Goal: Task Accomplishment & Management: Use online tool/utility

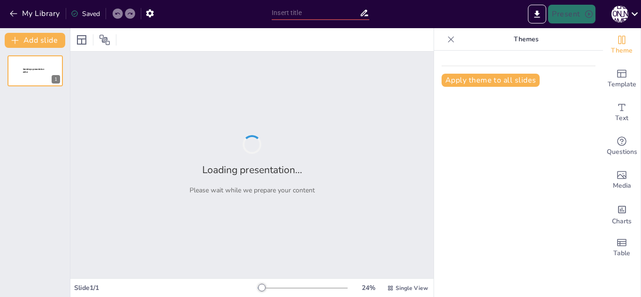
type input "Imported La-Consulta-Ginecologica-Una-Guia-Integral-para-Profesionales-de-la-Sa…"
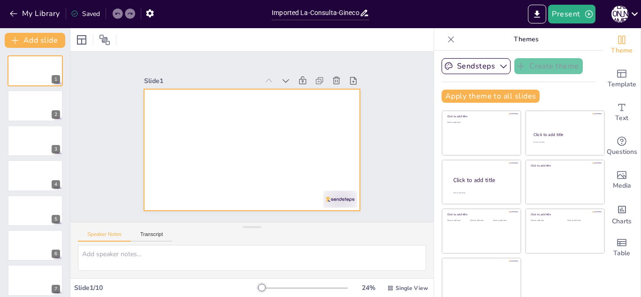
scroll to position [6, 0]
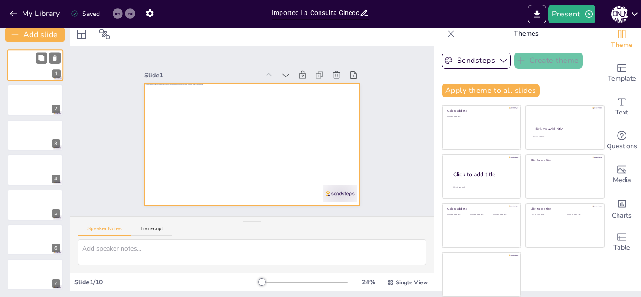
click at [27, 60] on div at bounding box center [35, 65] width 56 height 32
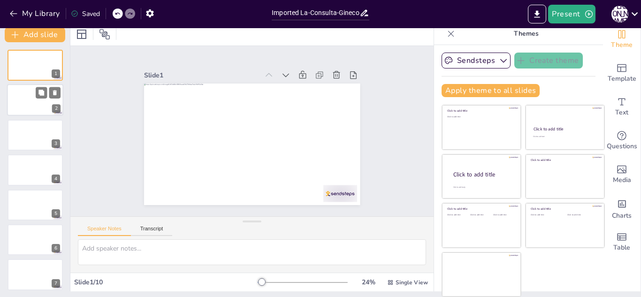
click at [26, 89] on div at bounding box center [35, 100] width 56 height 32
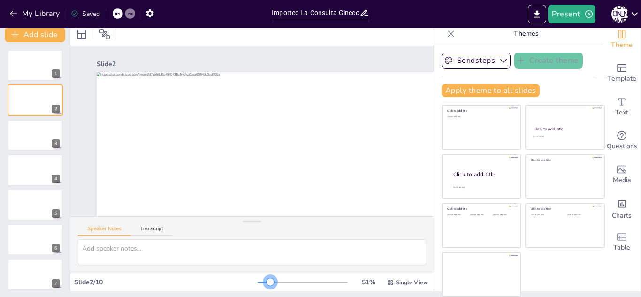
drag, startPoint x: 248, startPoint y: 282, endPoint x: 257, endPoint y: 284, distance: 9.0
click at [266, 284] on div at bounding box center [270, 282] width 8 height 8
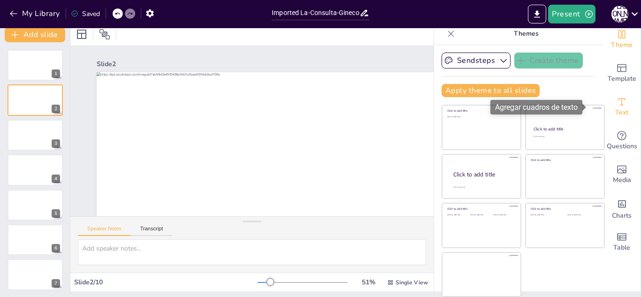
click at [616, 103] on icon "Add text boxes" at bounding box center [621, 101] width 11 height 11
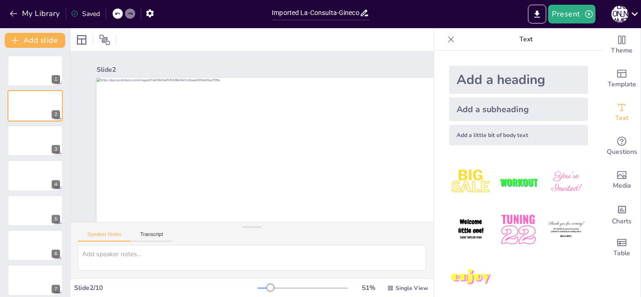
click at [476, 187] on img at bounding box center [471, 182] width 44 height 44
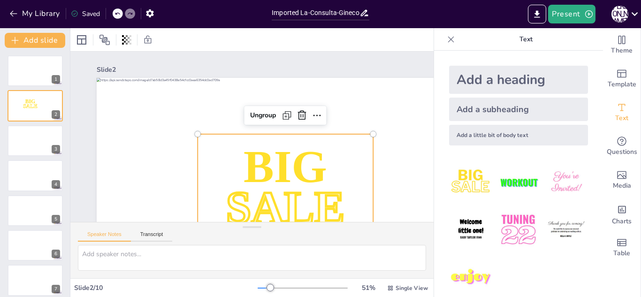
click at [476, 187] on img at bounding box center [471, 182] width 44 height 44
click at [115, 10] on div at bounding box center [118, 13] width 10 height 10
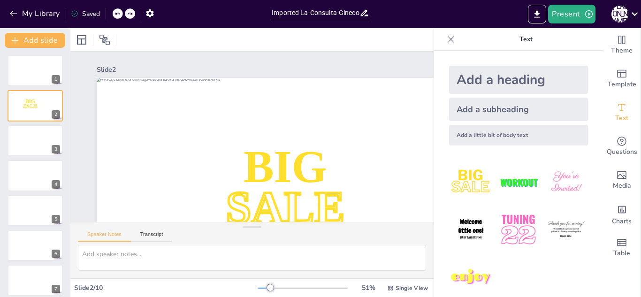
click at [114, 10] on div at bounding box center [118, 13] width 10 height 10
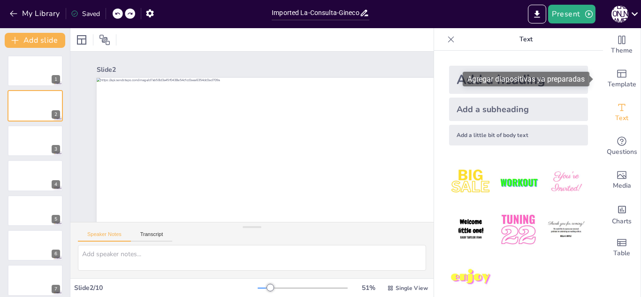
click at [545, 77] on font "Agregar diapositivas ya preparadas" at bounding box center [525, 79] width 117 height 9
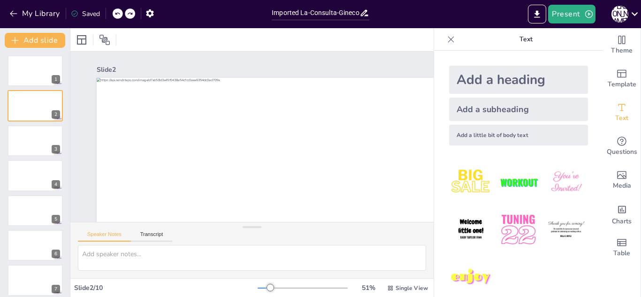
click at [470, 134] on div "Add a little bit of body text" at bounding box center [518, 135] width 139 height 21
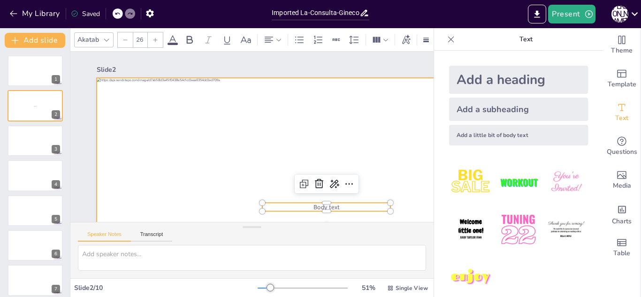
drag, startPoint x: 147, startPoint y: 113, endPoint x: 148, endPoint y: 118, distance: 5.2
click at [147, 115] on div at bounding box center [249, 239] width 499 height 514
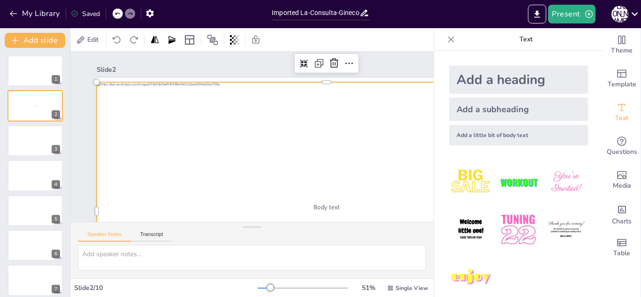
click at [154, 129] on div at bounding box center [246, 242] width 499 height 514
click at [155, 140] on div at bounding box center [289, 235] width 525 height 423
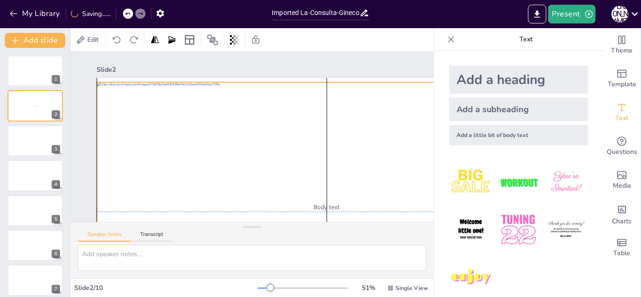
click at [156, 152] on div at bounding box center [153, 174] width 423 height 525
click at [156, 154] on div at bounding box center [268, 240] width 523 height 479
click at [160, 138] on div at bounding box center [235, 240] width 479 height 523
click at [160, 137] on div at bounding box center [355, 153] width 523 height 479
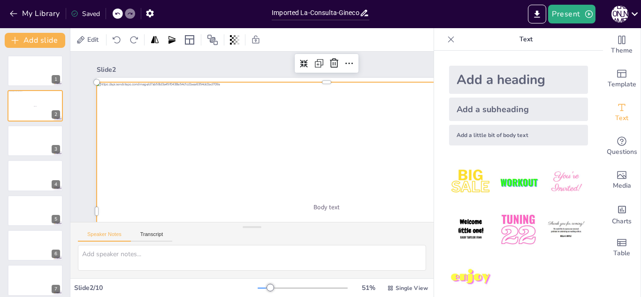
click at [453, 135] on div "Add a little bit of body text" at bounding box center [518, 135] width 139 height 21
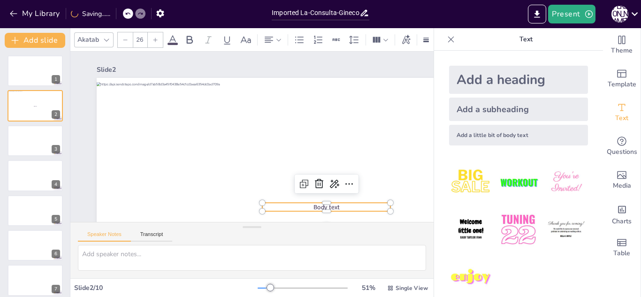
click at [453, 135] on div "Add a little bit of body text" at bounding box center [518, 135] width 139 height 21
click at [153, 37] on icon at bounding box center [155, 40] width 6 height 6
type input "27"
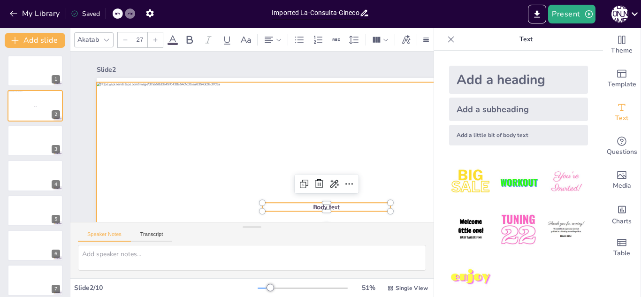
click at [161, 121] on div at bounding box center [224, 238] width 453 height 527
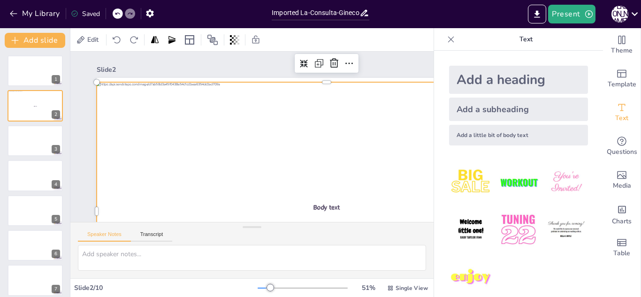
drag, startPoint x: 161, startPoint y: 122, endPoint x: 159, endPoint y: 130, distance: 8.1
click at [160, 125] on div at bounding box center [150, 109] width 527 height 453
click at [161, 132] on div at bounding box center [169, 202] width 305 height 483
click at [161, 132] on div at bounding box center [309, 225] width 503 height 348
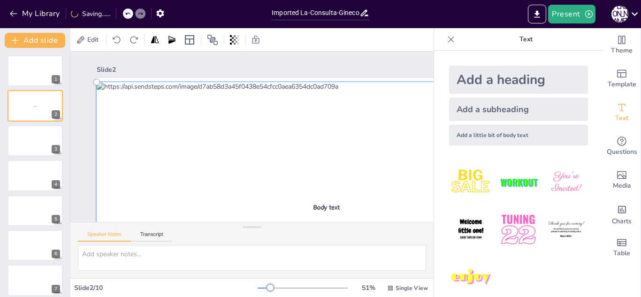
click at [160, 122] on div at bounding box center [204, 43] width 531 height 402
click at [160, 119] on div at bounding box center [235, 240] width 495 height 539
click at [157, 112] on div at bounding box center [300, 43] width 402 height 531
click at [192, 114] on div at bounding box center [327, 62] width 270 height 470
click at [132, 114] on div at bounding box center [203, 230] width 401 height 531
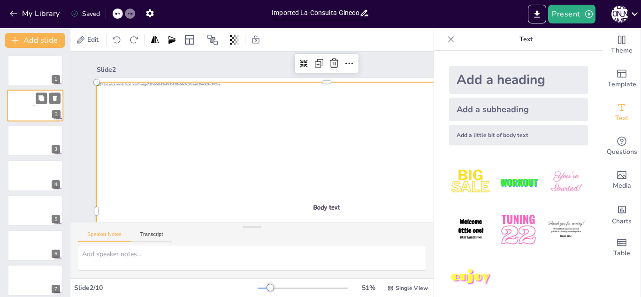
click at [48, 107] on div at bounding box center [35, 107] width 56 height 32
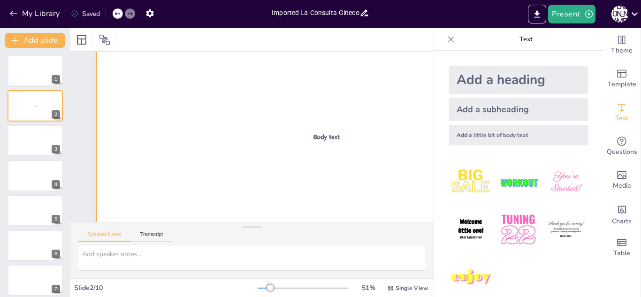
click at [212, 97] on div at bounding box center [177, 140] width 483 height 305
click at [212, 97] on div at bounding box center [188, 177] width 523 height 479
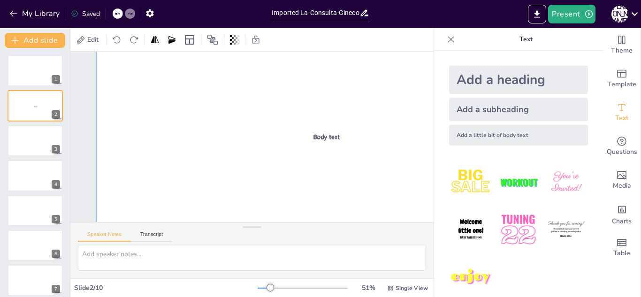
click at [197, 85] on div at bounding box center [304, 189] width 530 height 515
click at [195, 73] on div at bounding box center [185, 170] width 542 height 468
click at [479, 112] on div "Add a subheading" at bounding box center [518, 109] width 139 height 23
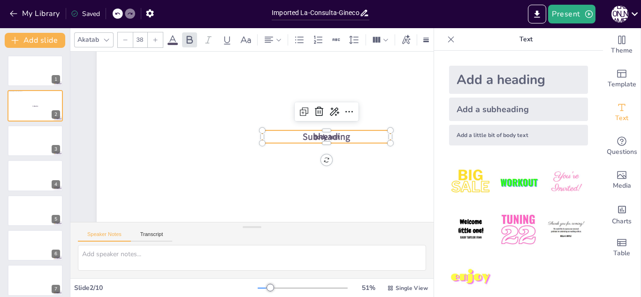
click at [464, 136] on div "Add a little bit of body text" at bounding box center [518, 135] width 139 height 21
type input "26"
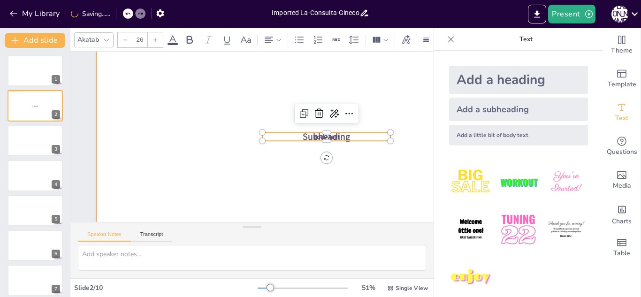
click at [191, 103] on div at bounding box center [298, 195] width 499 height 514
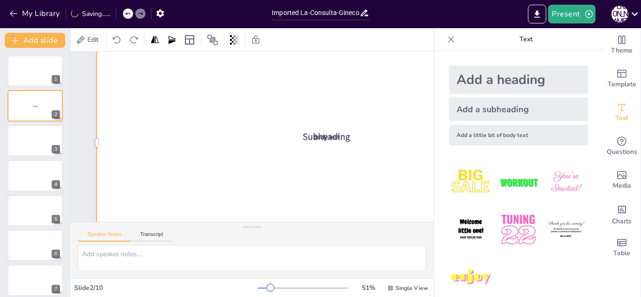
click at [189, 103] on div at bounding box center [209, 197] width 453 height 527
click at [189, 103] on div at bounding box center [283, 204] width 453 height 527
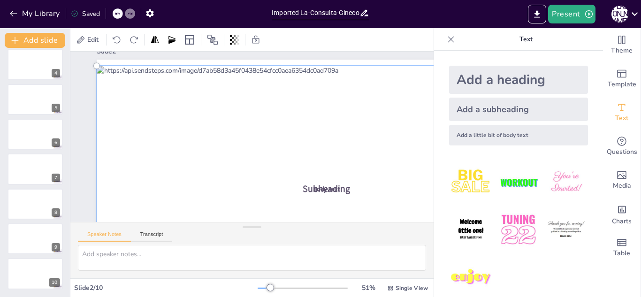
scroll to position [0, 0]
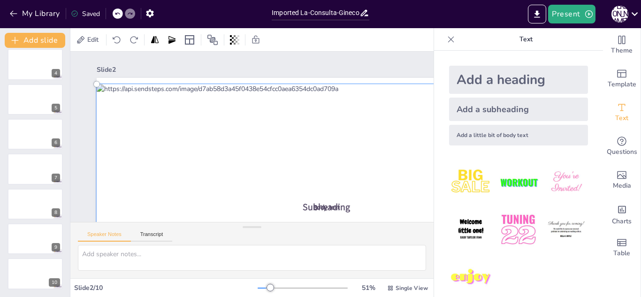
click at [201, 124] on div at bounding box center [212, 235] width 438 height 539
click at [201, 124] on div at bounding box center [302, 42] width 402 height 531
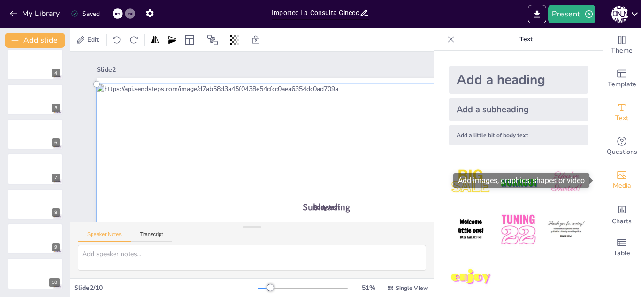
click at [616, 180] on div "Media" at bounding box center [622, 180] width 38 height 34
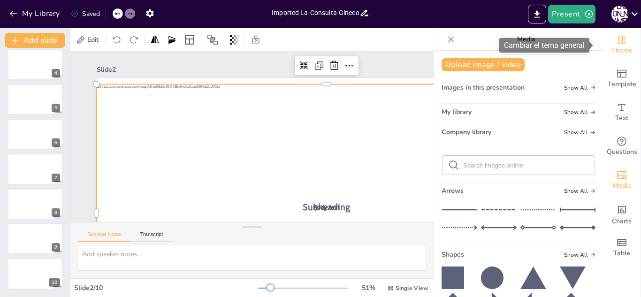
click at [616, 53] on span "Theme" at bounding box center [622, 50] width 22 height 10
